Goal: Task Accomplishment & Management: Manage account settings

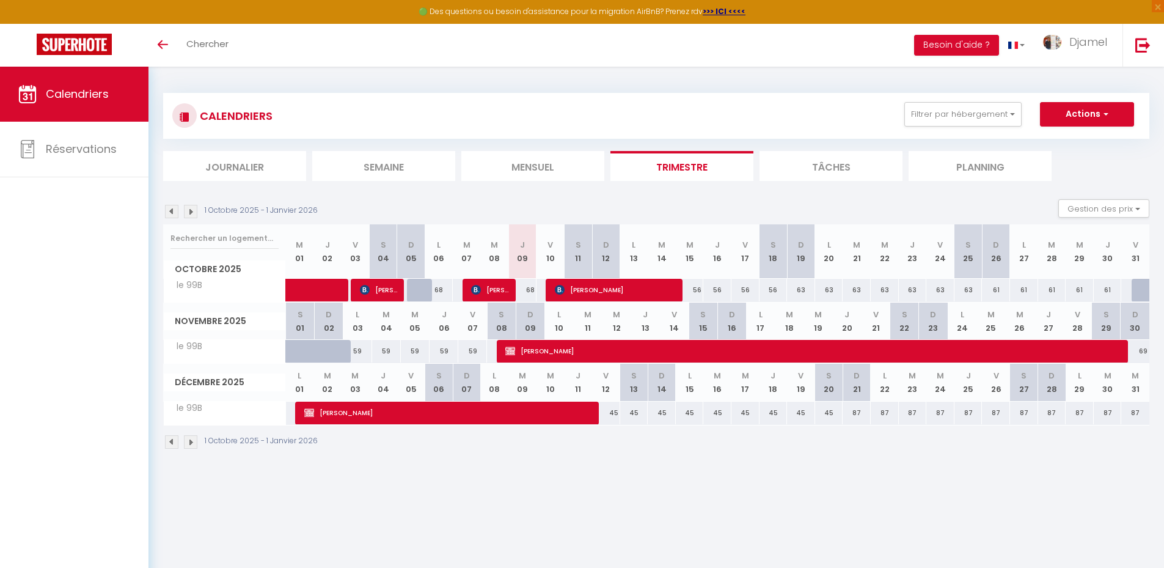
select select
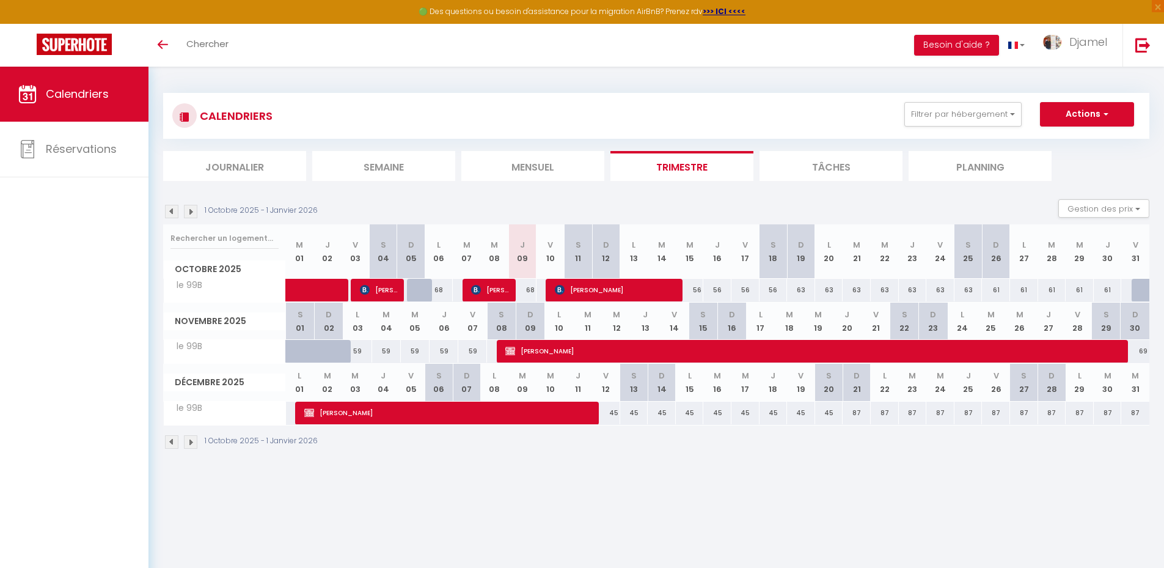
select select
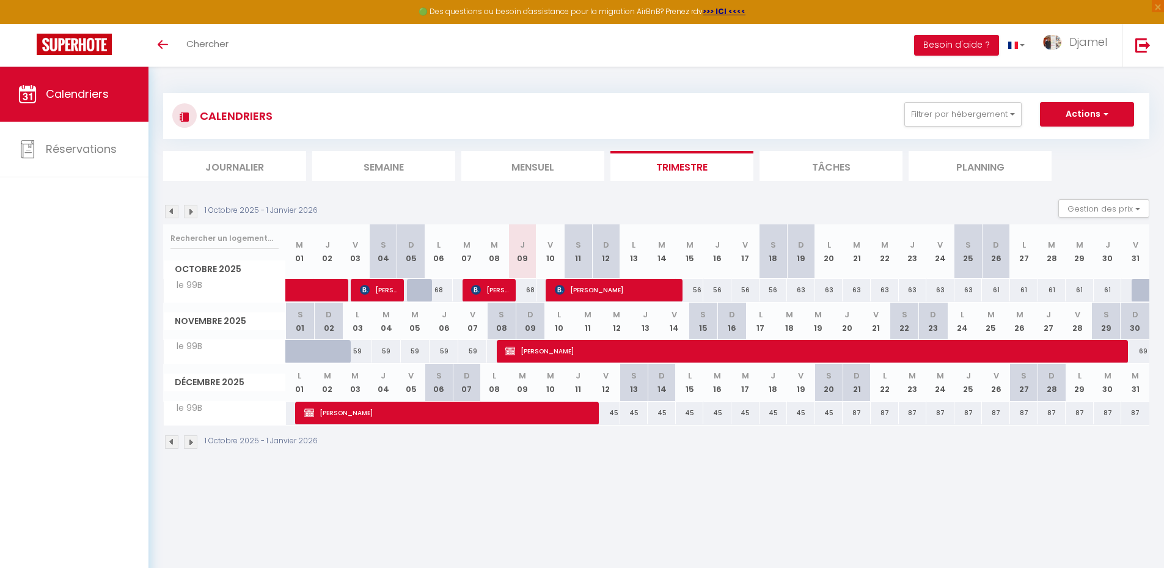
select select
click at [472, 288] on img at bounding box center [476, 290] width 10 height 10
select select "OK"
select select "KO"
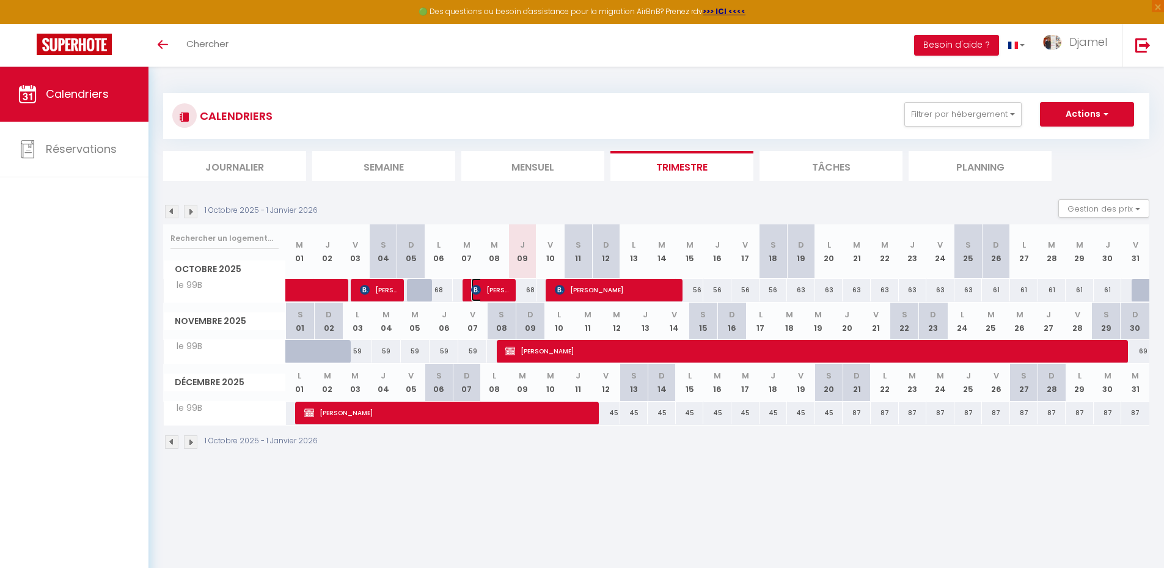
select select "0"
select select "1"
select select
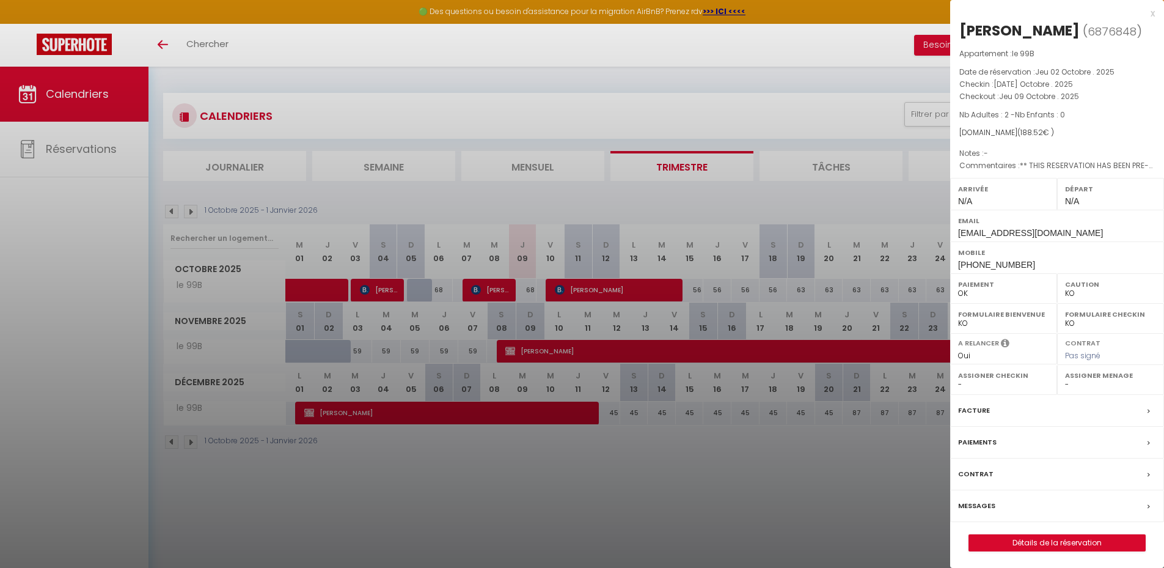
click at [1013, 284] on label "Paiement" at bounding box center [1003, 284] width 91 height 12
click at [1031, 265] on div "Mobile [PHONE_NUMBER]" at bounding box center [1057, 257] width 214 height 32
click at [1093, 198] on div "Départ N/A" at bounding box center [1110, 194] width 107 height 32
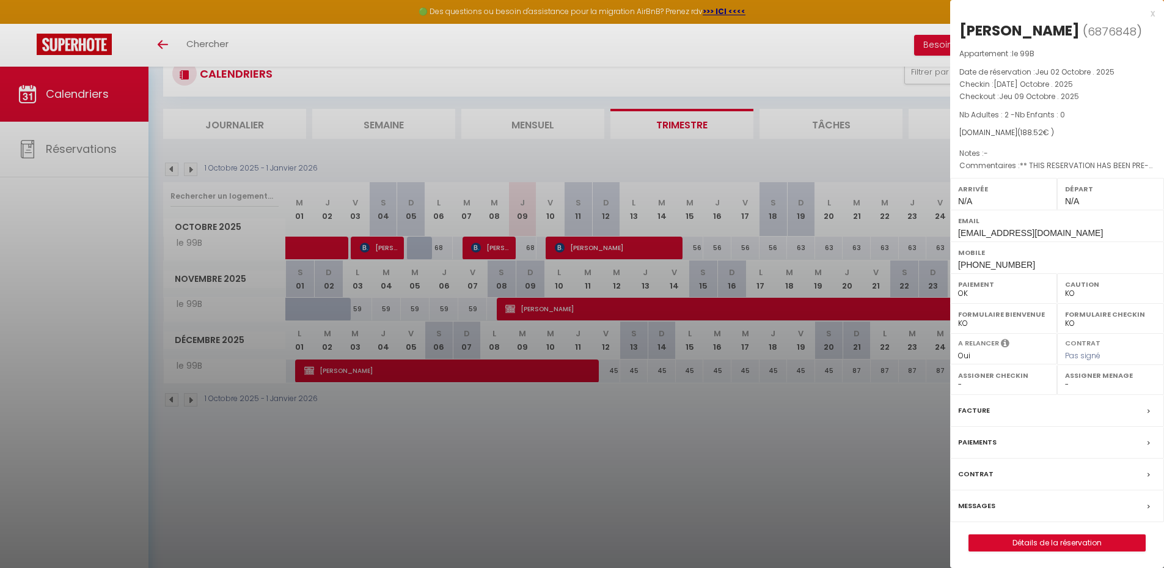
scroll to position [67, 0]
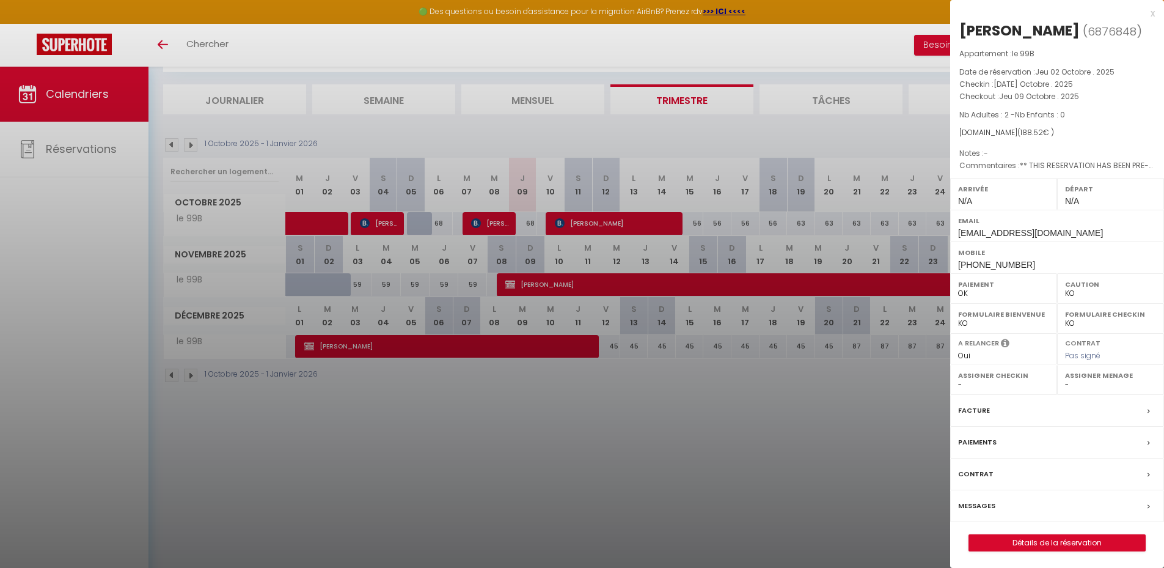
click at [551, 219] on div at bounding box center [582, 284] width 1164 height 568
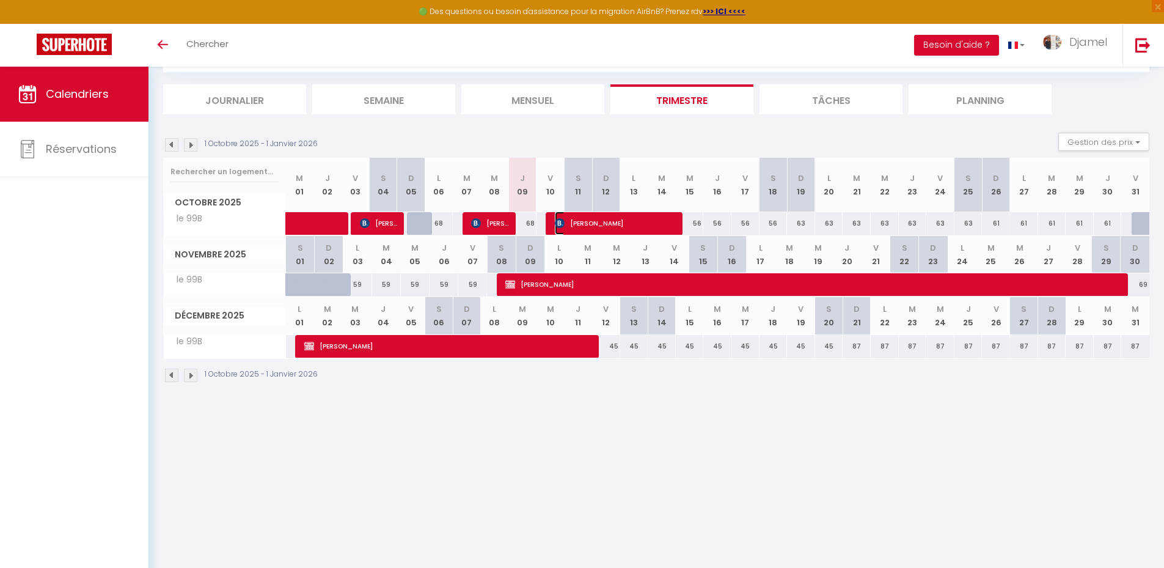
click at [559, 221] on img at bounding box center [560, 223] width 10 height 10
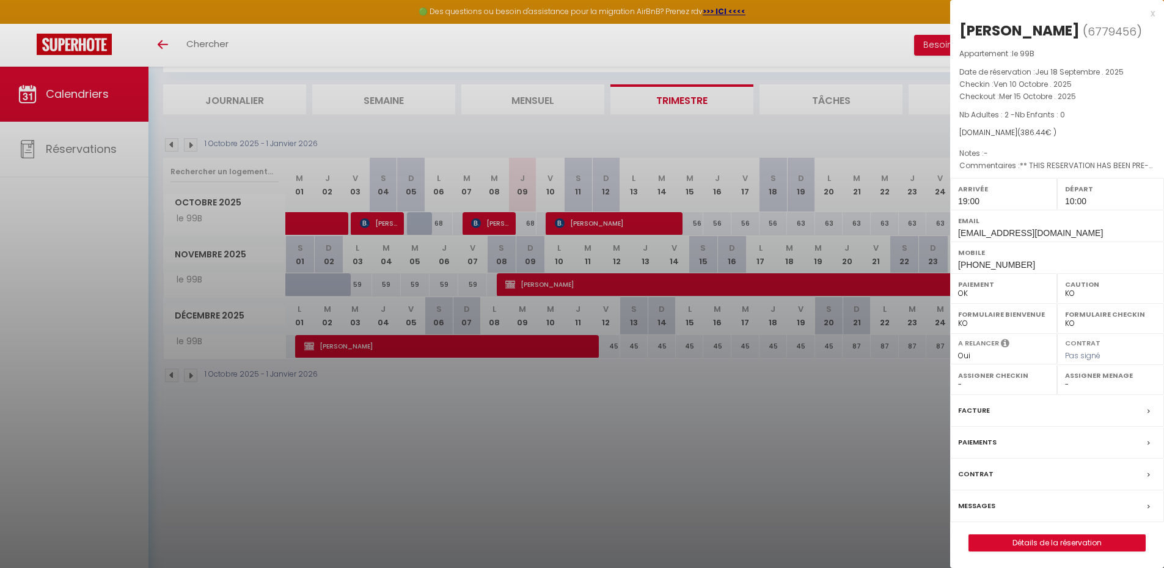
click at [507, 284] on div at bounding box center [582, 284] width 1164 height 568
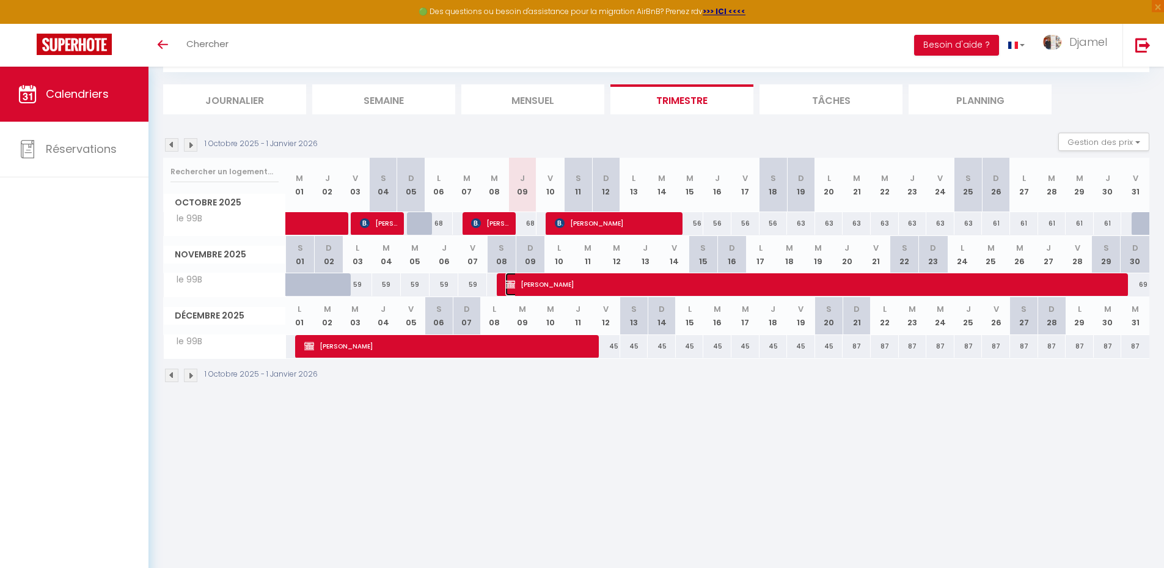
click at [507, 284] on img at bounding box center [510, 284] width 10 height 10
select select "0"
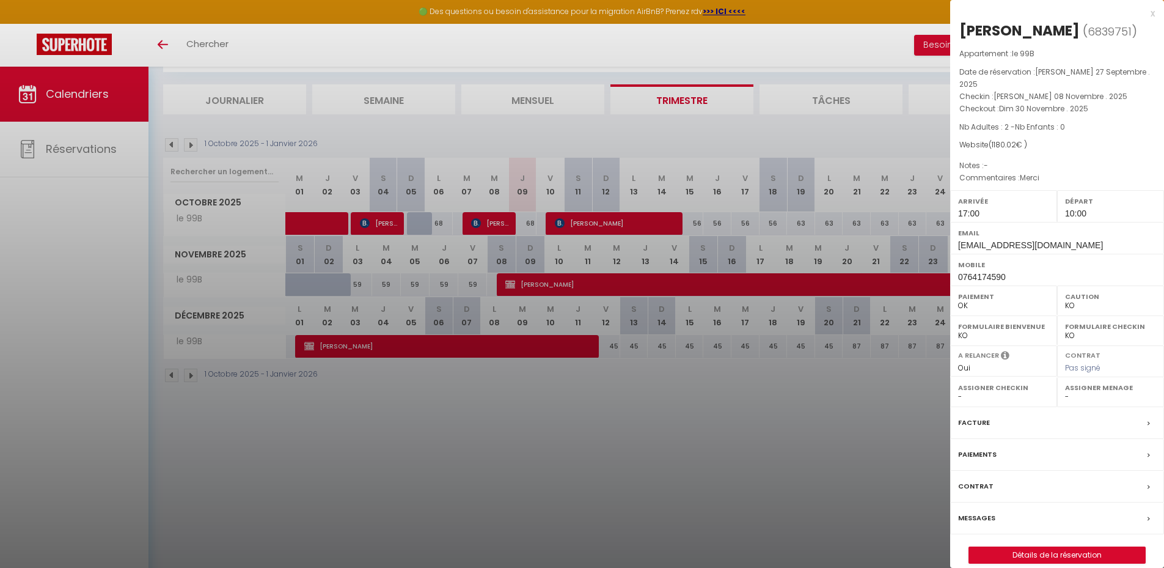
click at [302, 345] on div at bounding box center [582, 284] width 1164 height 568
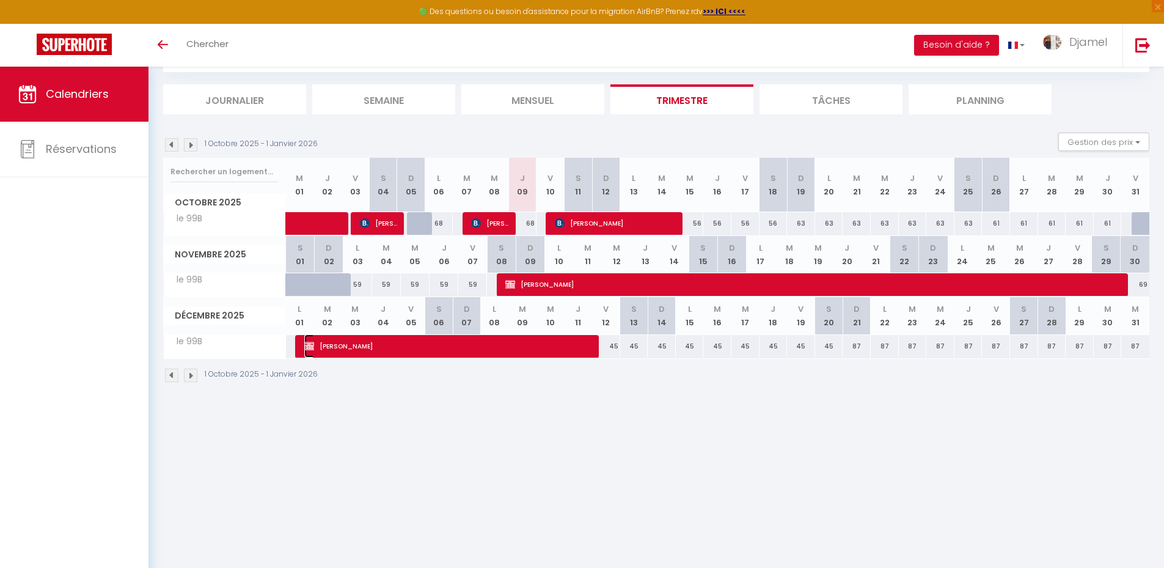
click at [304, 345] on img at bounding box center [309, 346] width 10 height 10
